Goal: Navigation & Orientation: Find specific page/section

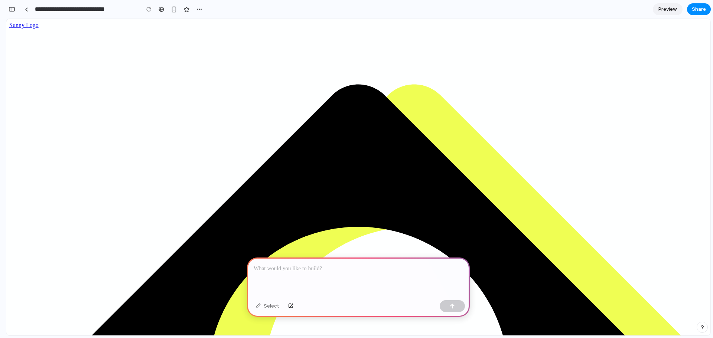
click at [354, 271] on div at bounding box center [358, 278] width 223 height 40
click at [27, 12] on link at bounding box center [26, 9] width 11 height 11
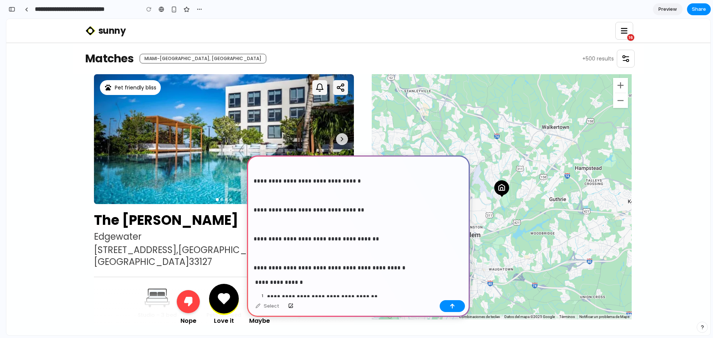
scroll to position [469, 0]
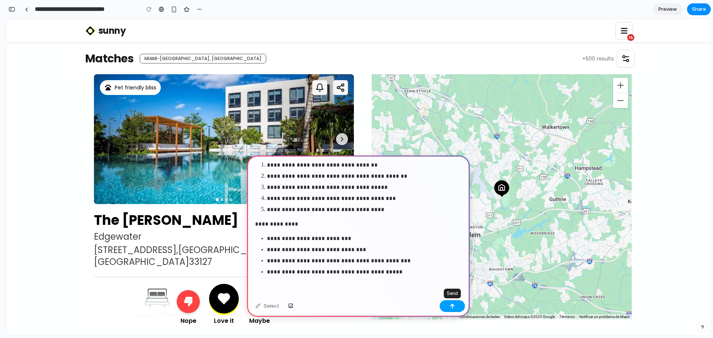
click at [456, 310] on button "button" at bounding box center [452, 306] width 25 height 12
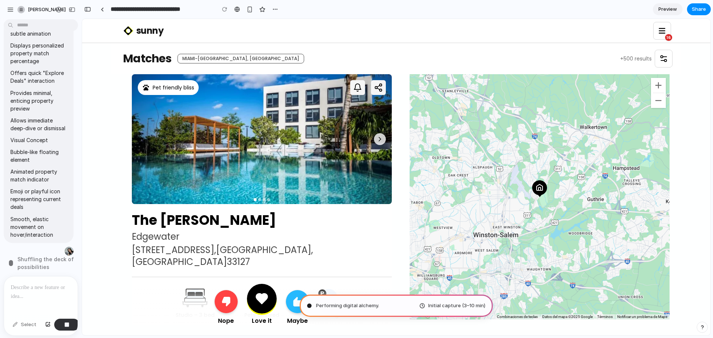
scroll to position [0, 0]
type input "**********"
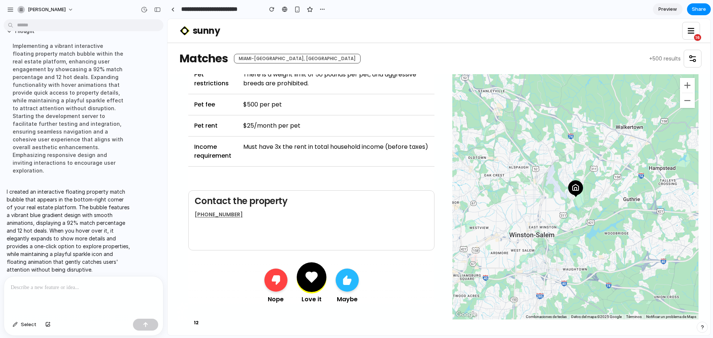
scroll to position [935, 0]
